Goal: Use online tool/utility: Utilize a website feature to perform a specific function

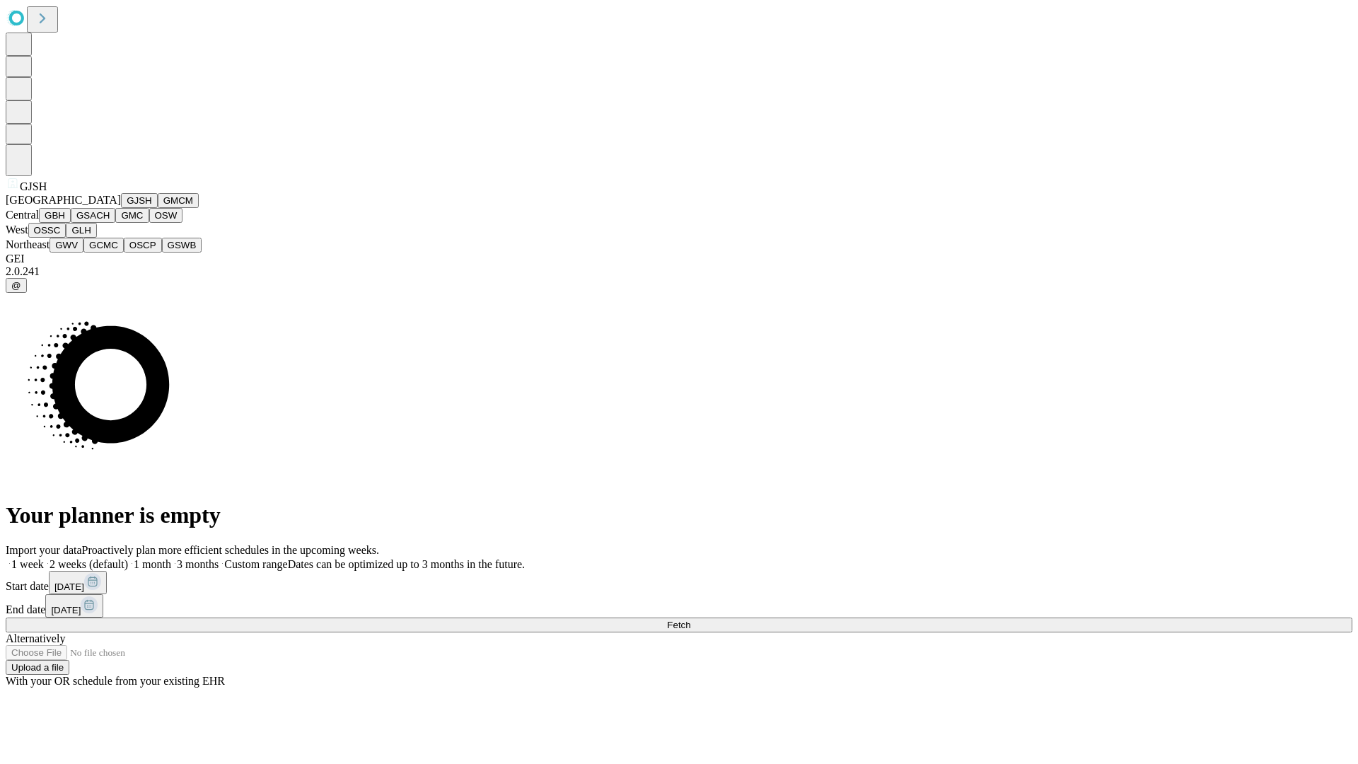
click at [121, 208] on button "GJSH" at bounding box center [139, 200] width 37 height 15
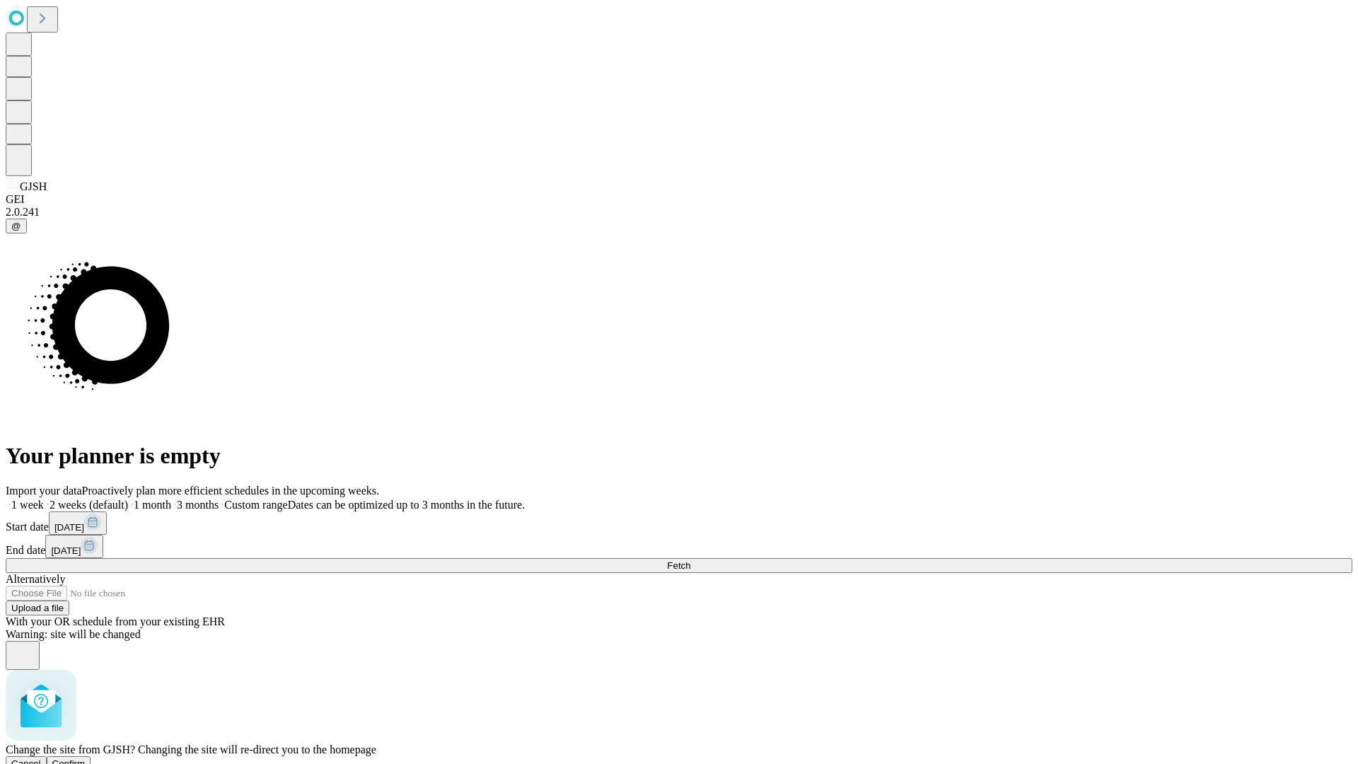
click at [86, 758] on span "Confirm" at bounding box center [68, 763] width 33 height 11
click at [171, 499] on label "1 month" at bounding box center [149, 505] width 43 height 12
click at [690, 560] on span "Fetch" at bounding box center [678, 565] width 23 height 11
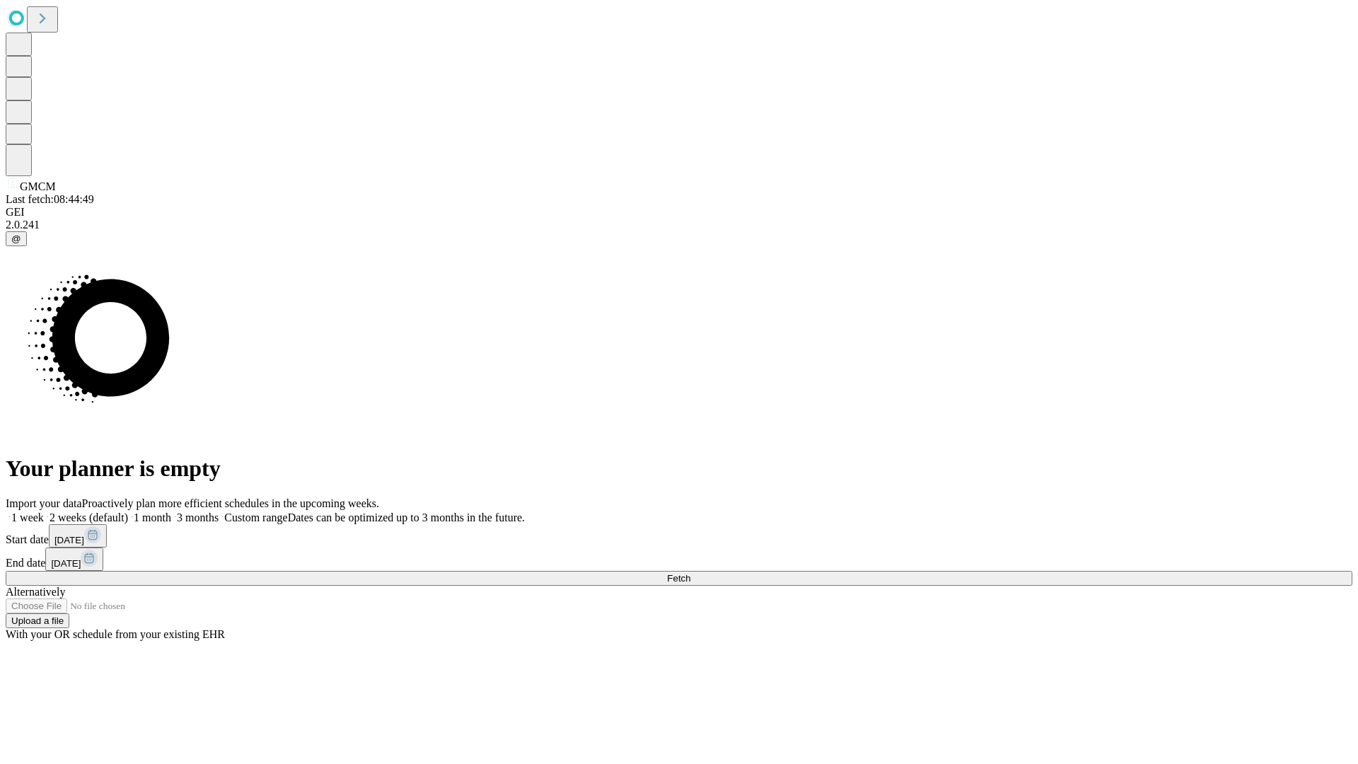
click at [690, 573] on span "Fetch" at bounding box center [678, 578] width 23 height 11
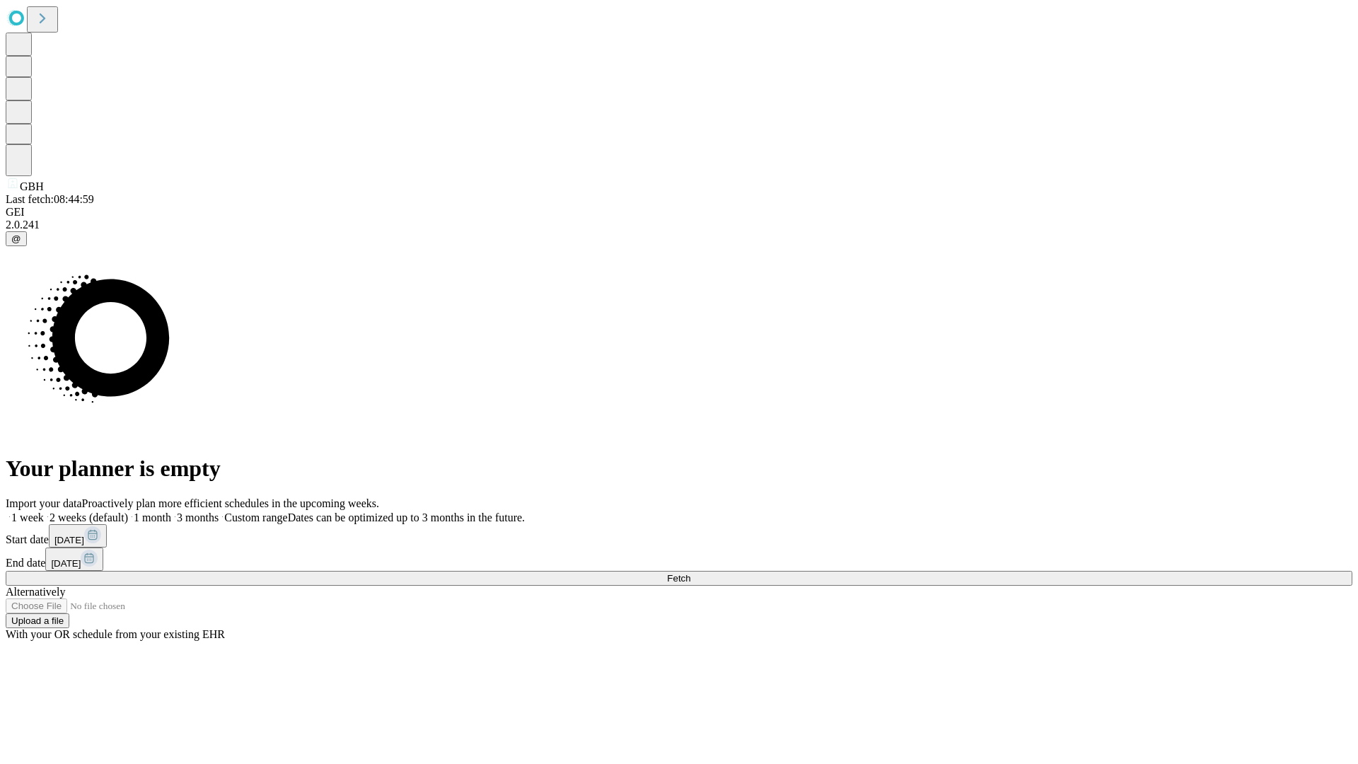
click at [171, 511] on label "1 month" at bounding box center [149, 517] width 43 height 12
click at [690, 573] on span "Fetch" at bounding box center [678, 578] width 23 height 11
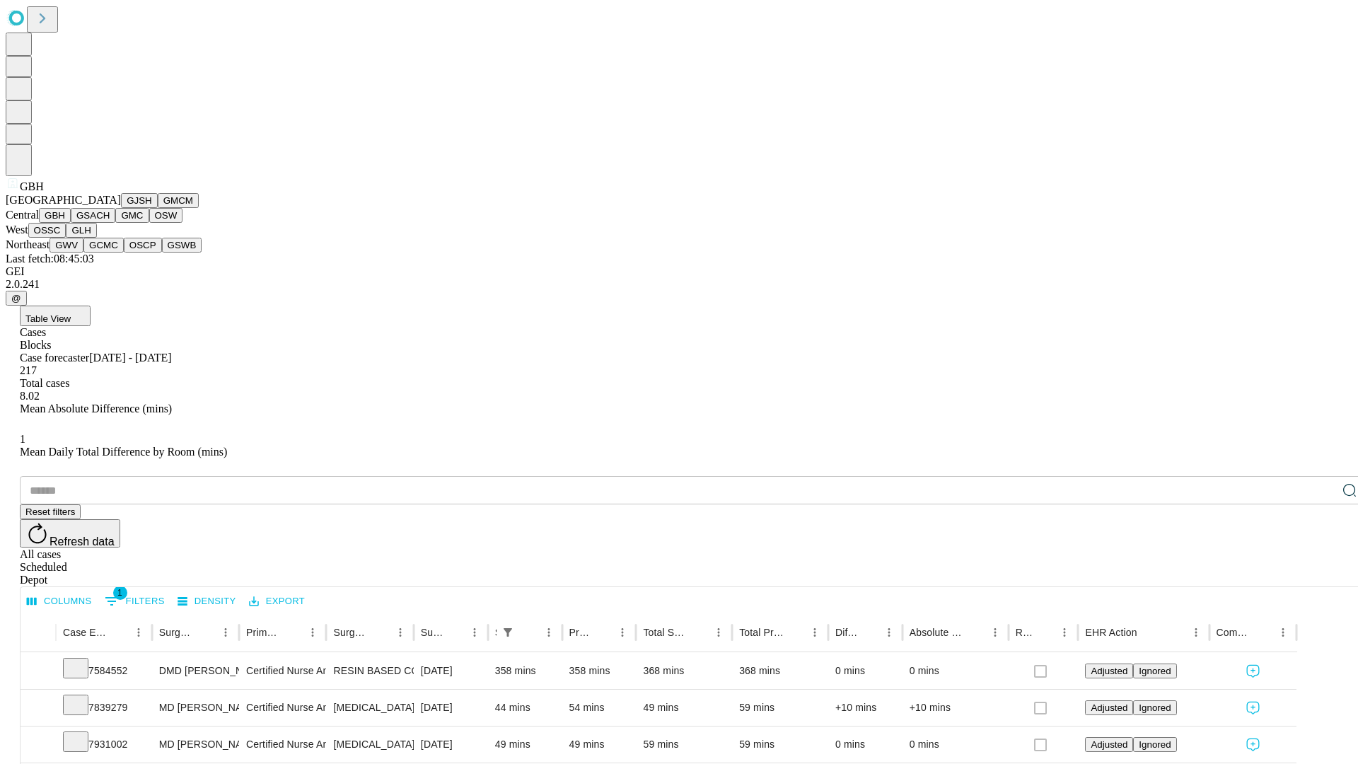
click at [110, 223] on button "GSACH" at bounding box center [93, 215] width 45 height 15
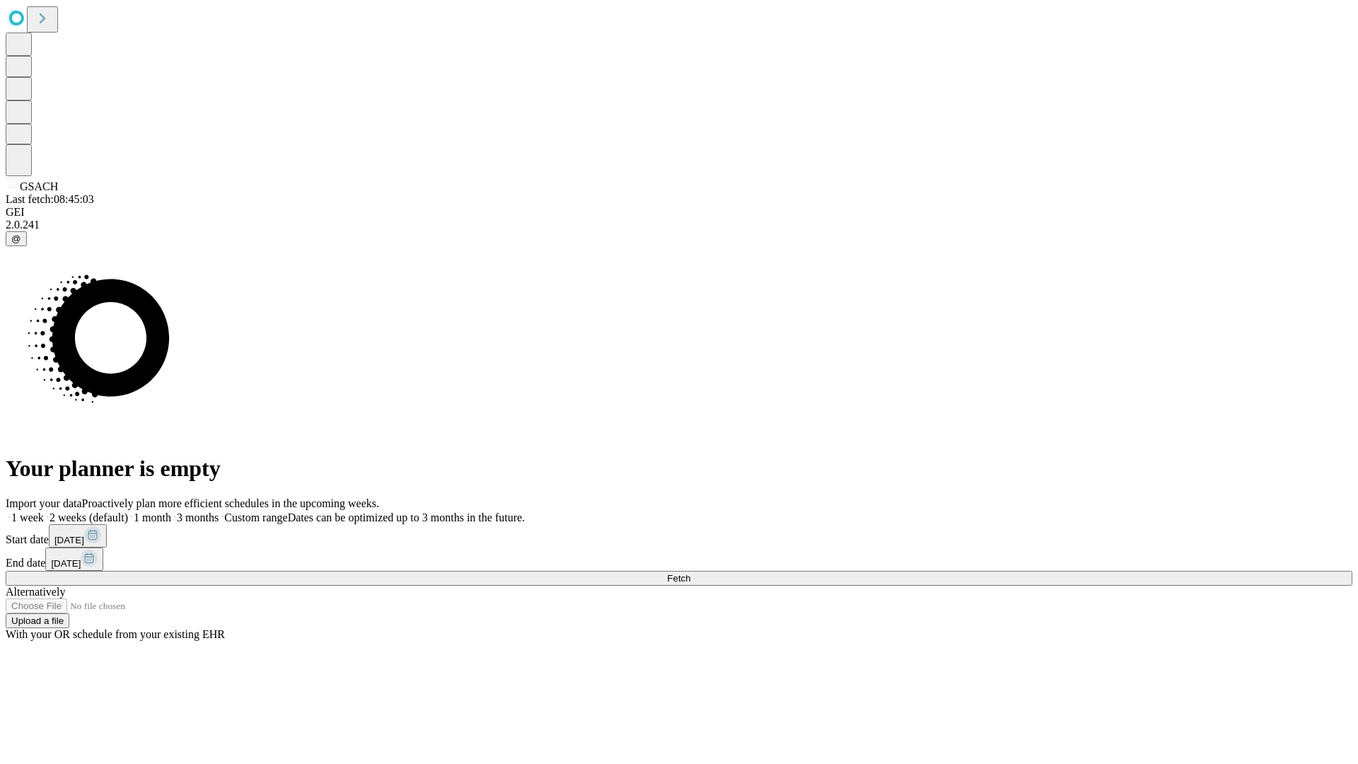
click at [171, 511] on label "1 month" at bounding box center [149, 517] width 43 height 12
click at [690, 573] on span "Fetch" at bounding box center [678, 578] width 23 height 11
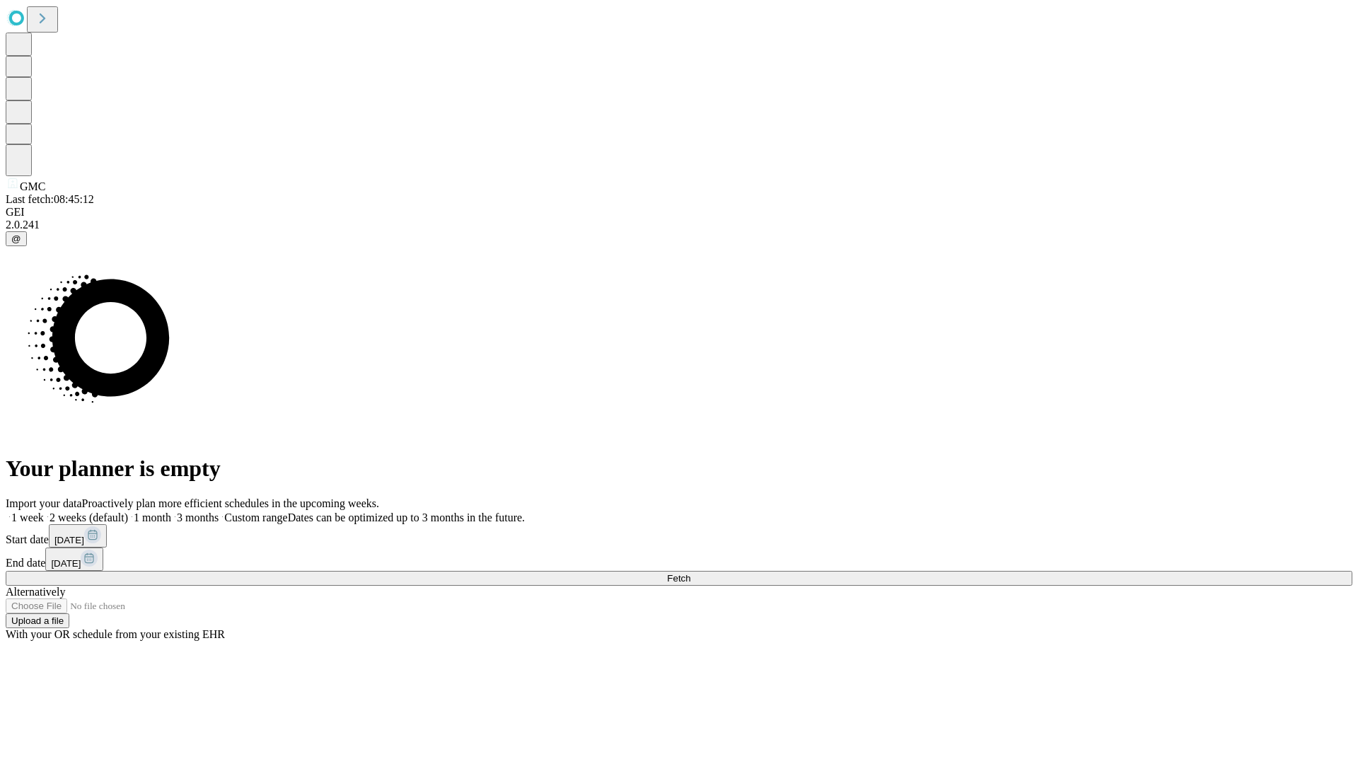
click at [171, 511] on label "1 month" at bounding box center [149, 517] width 43 height 12
click at [690, 573] on span "Fetch" at bounding box center [678, 578] width 23 height 11
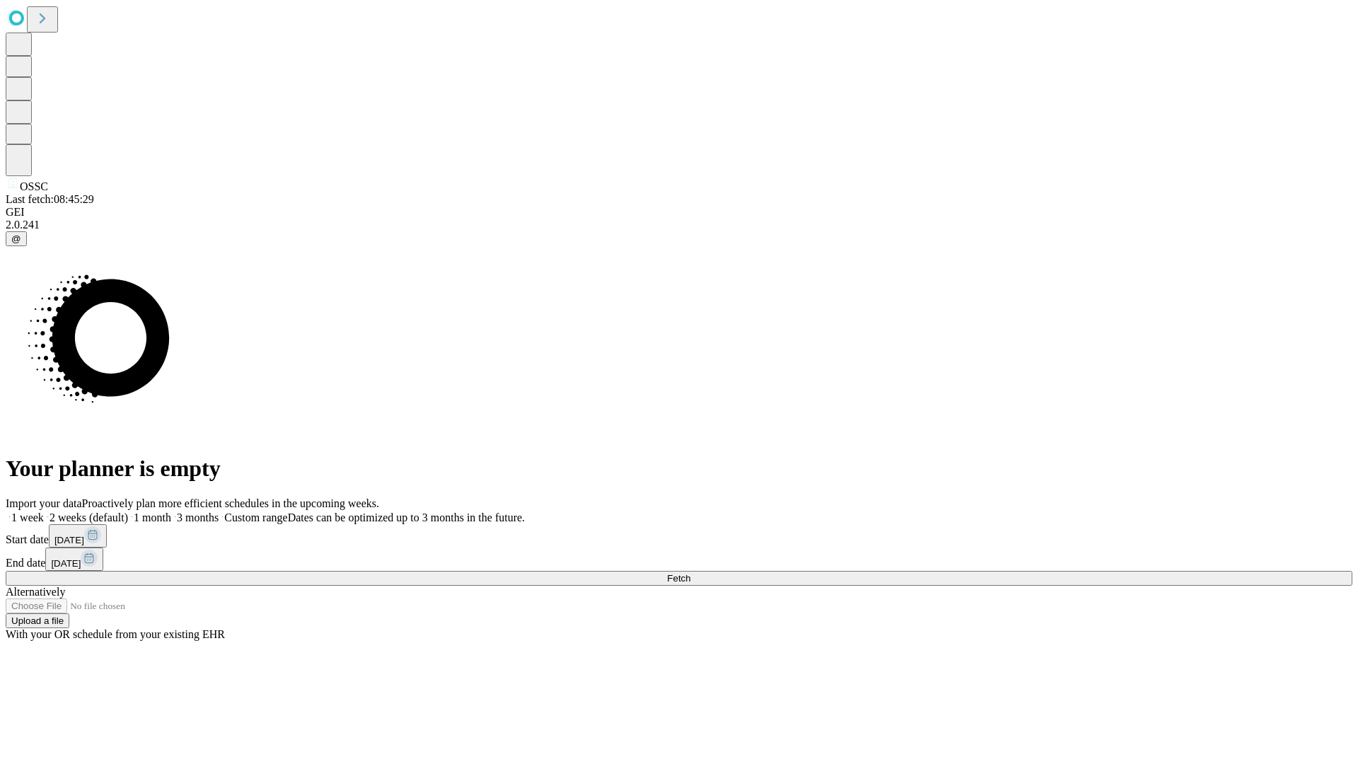
click at [171, 511] on label "1 month" at bounding box center [149, 517] width 43 height 12
click at [690, 573] on span "Fetch" at bounding box center [678, 578] width 23 height 11
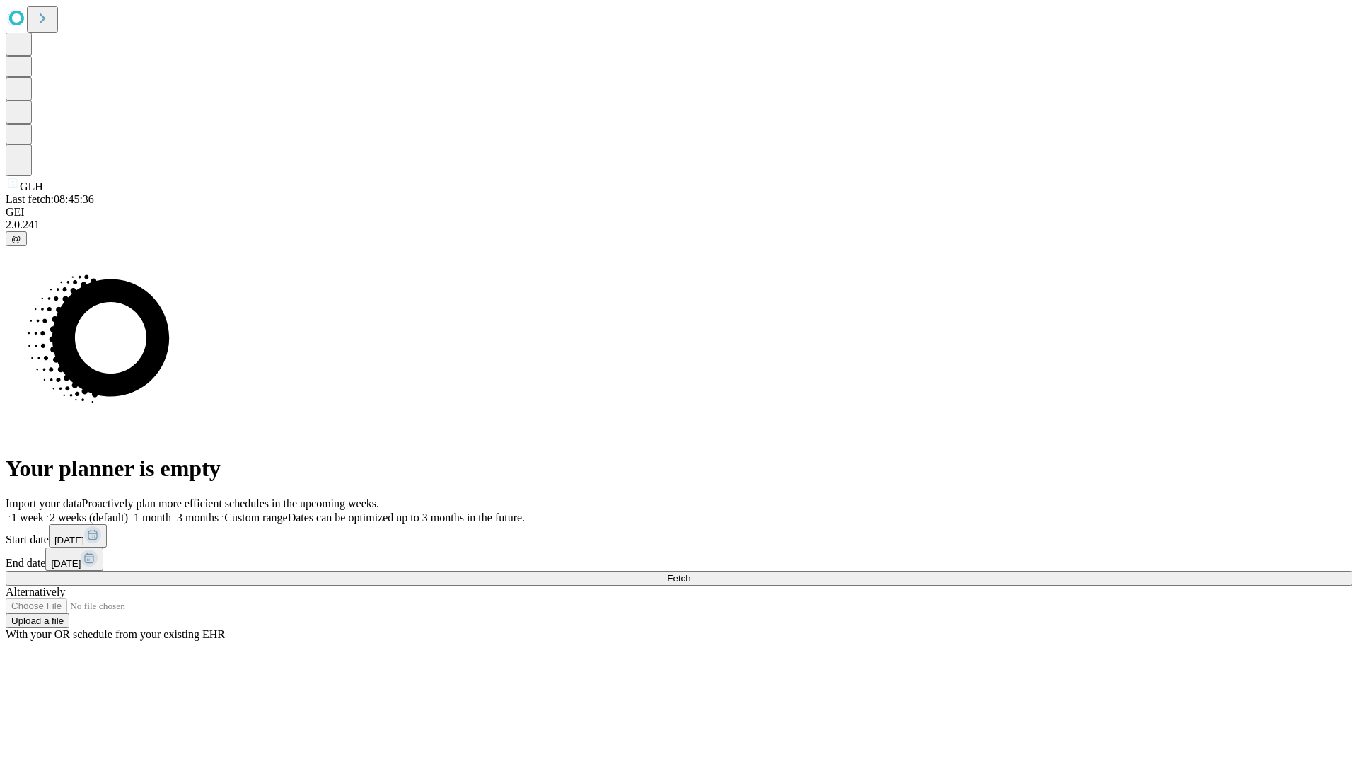
click at [171, 511] on label "1 month" at bounding box center [149, 517] width 43 height 12
click at [690, 573] on span "Fetch" at bounding box center [678, 578] width 23 height 11
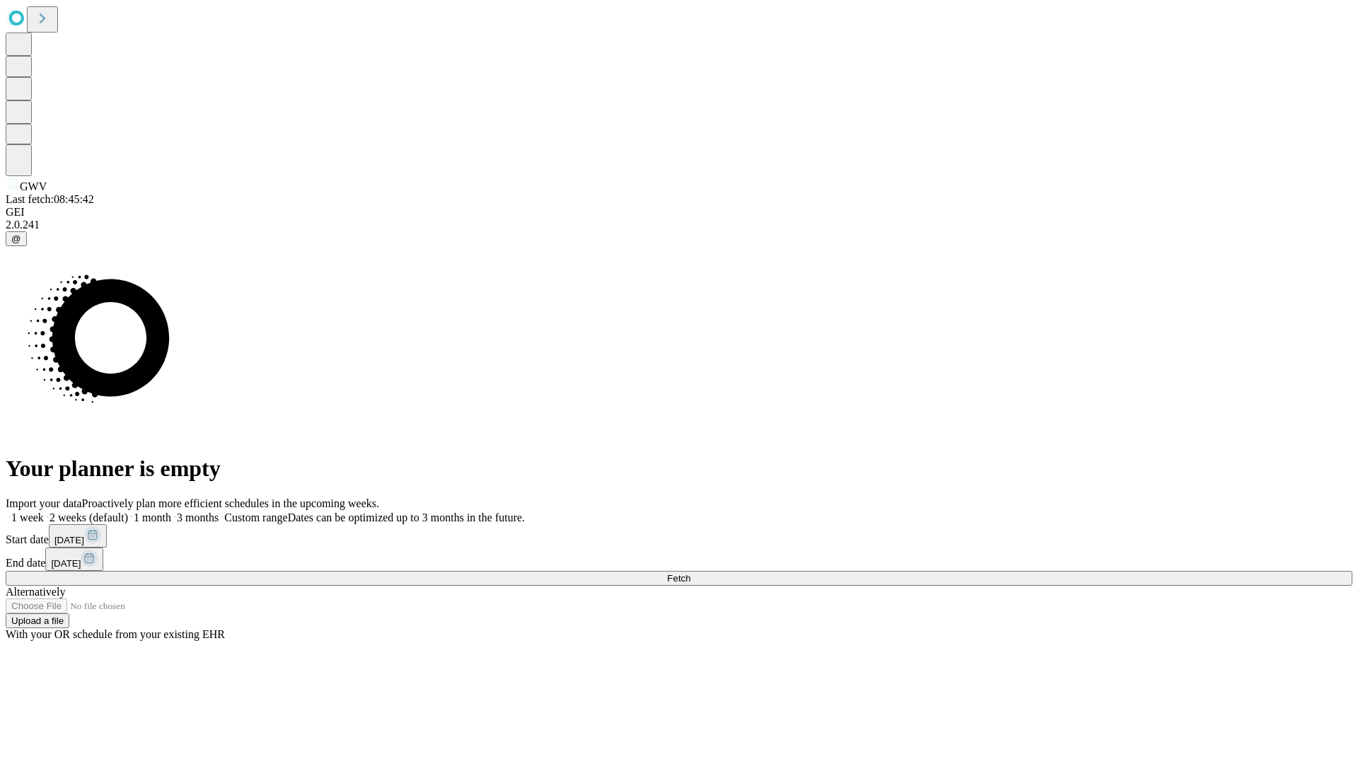
click at [171, 511] on label "1 month" at bounding box center [149, 517] width 43 height 12
click at [690, 573] on span "Fetch" at bounding box center [678, 578] width 23 height 11
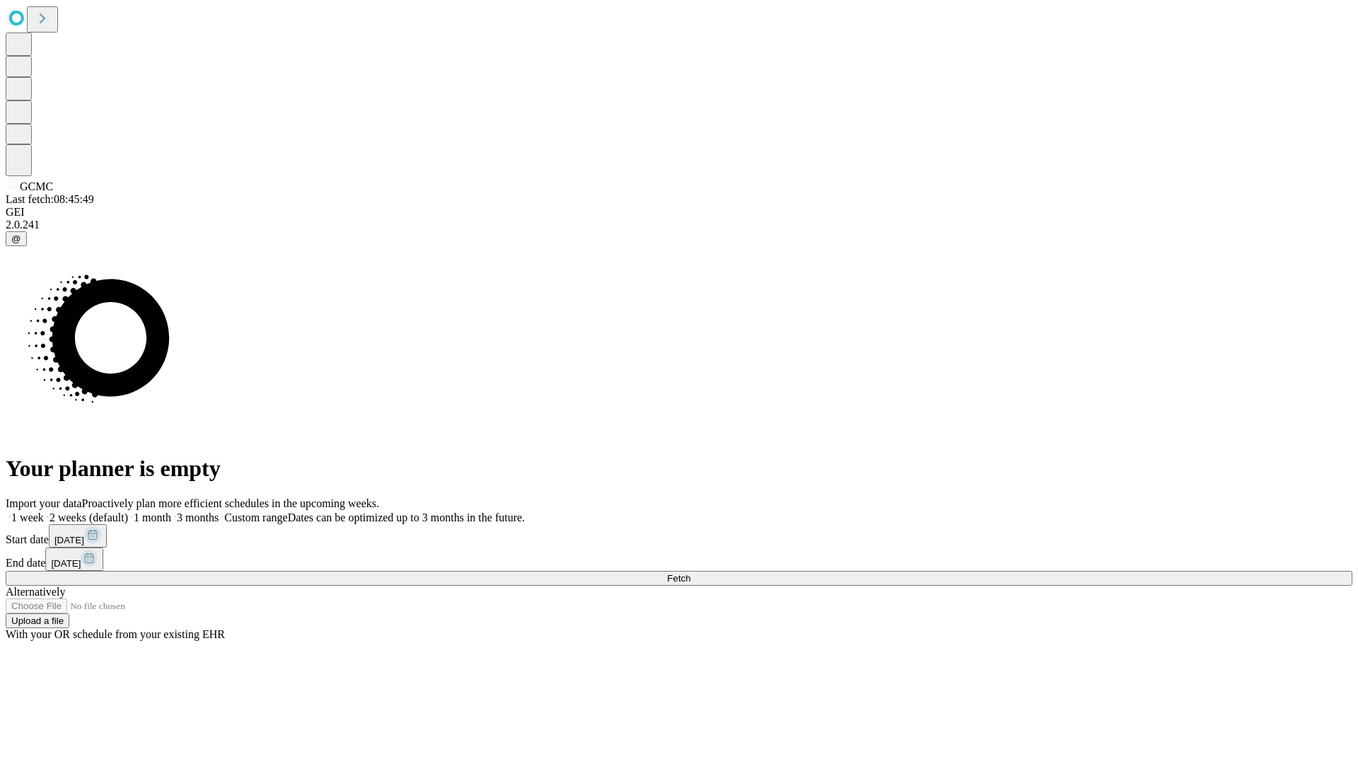
click at [171, 511] on label "1 month" at bounding box center [149, 517] width 43 height 12
click at [690, 573] on span "Fetch" at bounding box center [678, 578] width 23 height 11
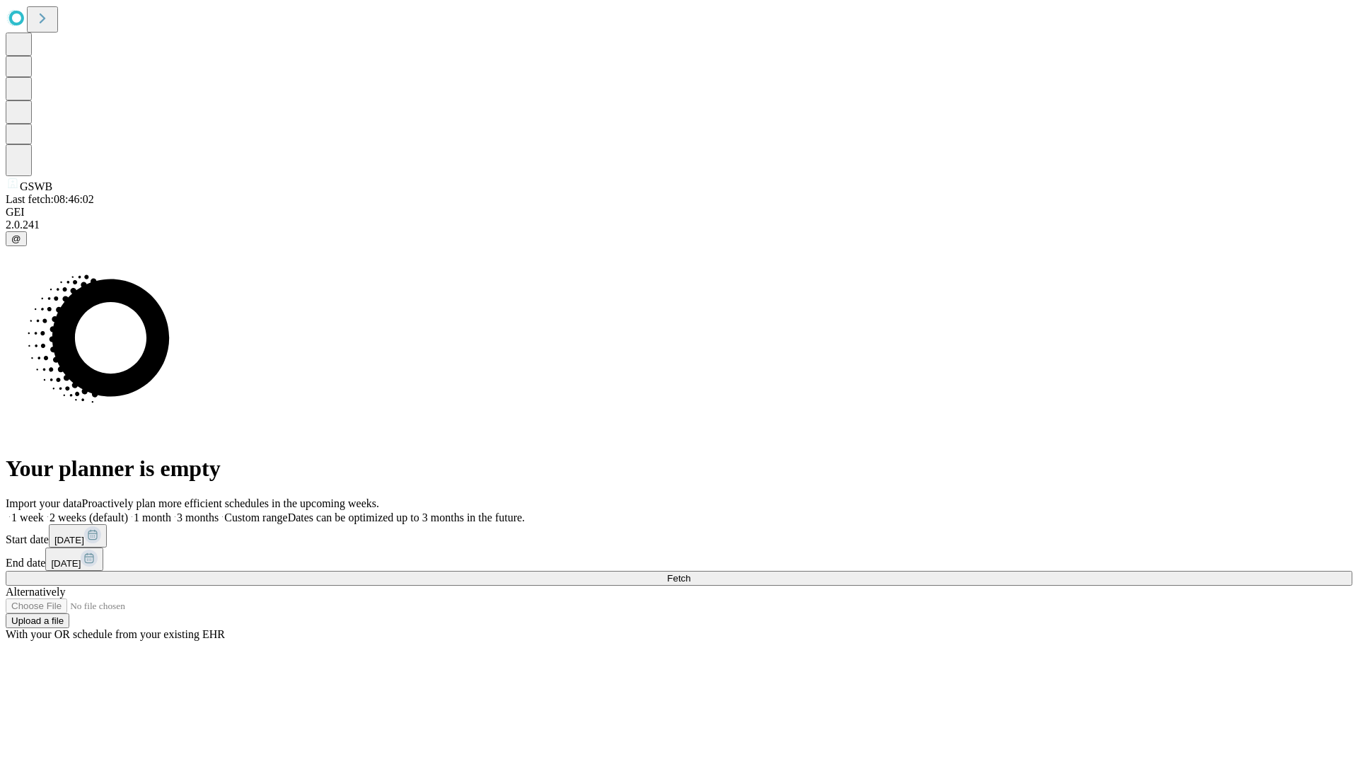
click at [171, 511] on label "1 month" at bounding box center [149, 517] width 43 height 12
click at [690, 573] on span "Fetch" at bounding box center [678, 578] width 23 height 11
